Goal: Task Accomplishment & Management: Manage account settings

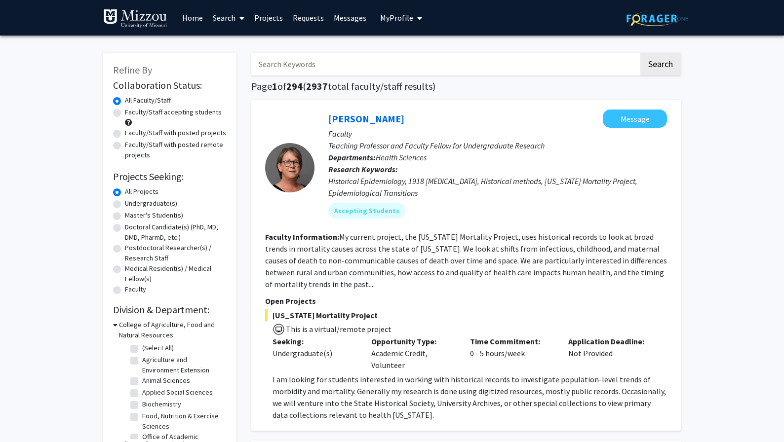
click at [189, 16] on link "Home" at bounding box center [192, 17] width 31 height 35
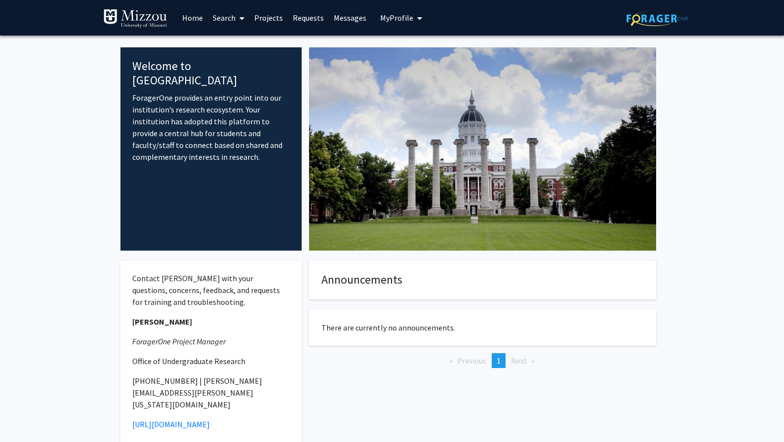
click at [392, 18] on span "My Profile" at bounding box center [396, 18] width 33 height 10
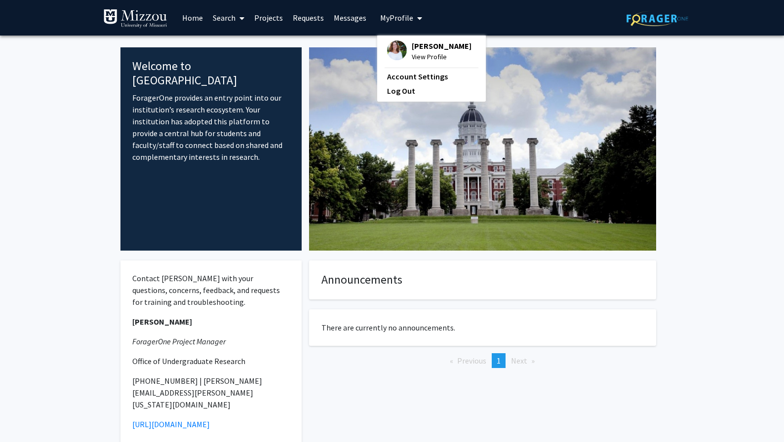
click at [423, 53] on span "View Profile" at bounding box center [442, 56] width 60 height 11
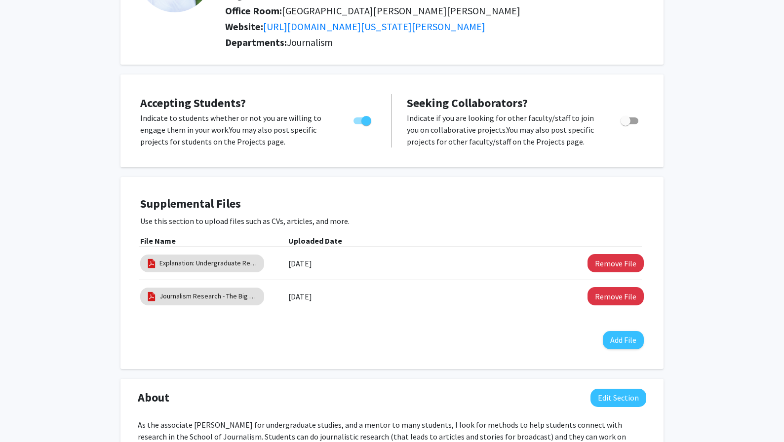
scroll to position [128, 0]
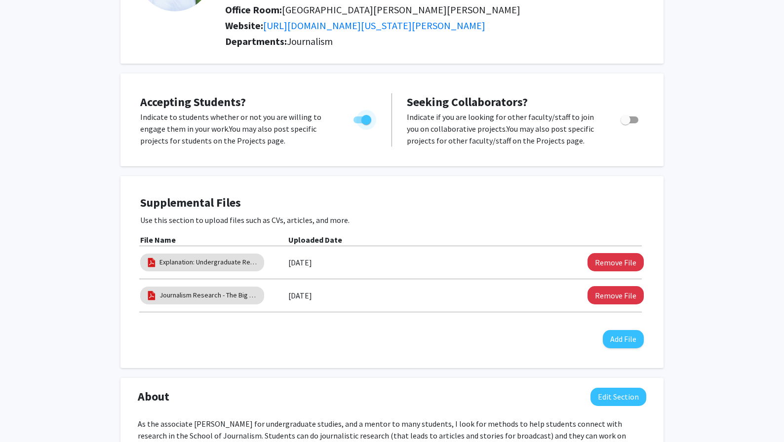
click at [368, 120] on span "Toggle" at bounding box center [366, 120] width 10 height 10
click at [359, 123] on input "Would you like to permit student requests?" at bounding box center [358, 123] width 0 height 0
click at [360, 120] on span "Toggle" at bounding box center [359, 120] width 10 height 10
click at [359, 123] on input "Would you like to permit student requests?" at bounding box center [358, 123] width 0 height 0
checkbox input "true"
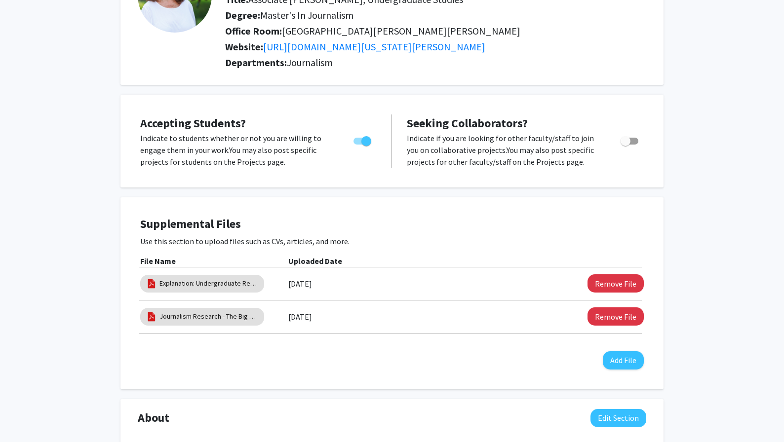
scroll to position [0, 0]
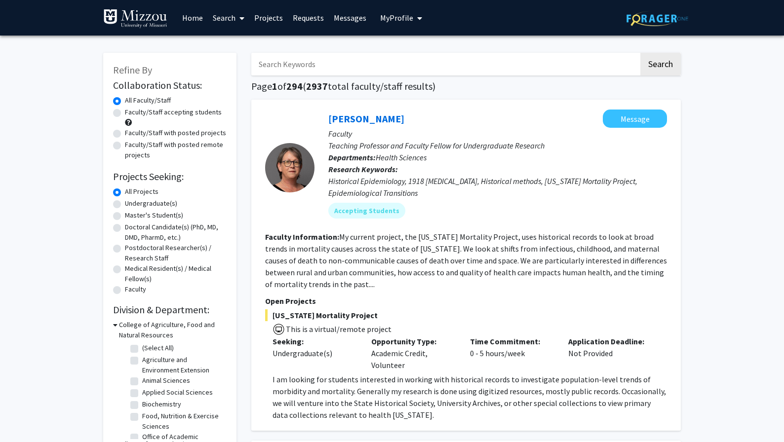
click at [657, 19] on img at bounding box center [658, 18] width 62 height 15
click at [156, 19] on img at bounding box center [135, 19] width 64 height 20
